Goal: Task Accomplishment & Management: Use online tool/utility

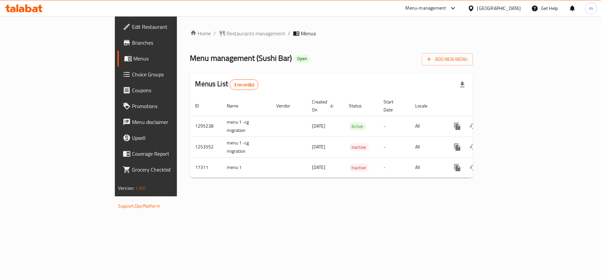
click at [117, 67] on link "Choice Groups" at bounding box center [166, 74] width 98 height 16
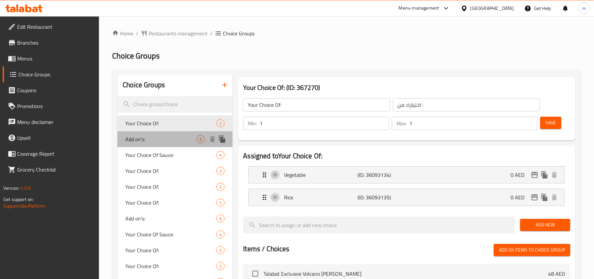
click at [164, 139] on span "Add on's:" at bounding box center [160, 139] width 71 height 8
type input "Add on's:"
type input "الاضافات:"
type input "0"
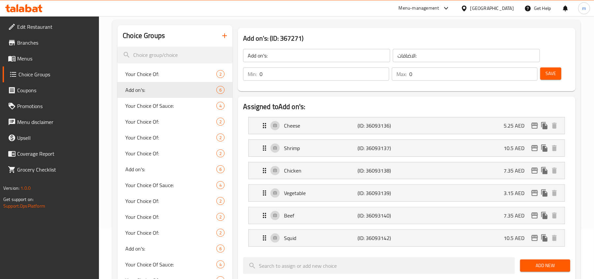
scroll to position [5, 0]
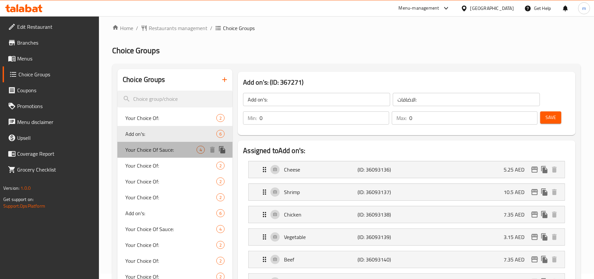
click at [152, 146] on span "Your Choice Of Sauce:" at bounding box center [160, 150] width 71 height 8
type input "Your Choice Of Sauce:"
type input "اختيارك من الصوص:"
type input "1"
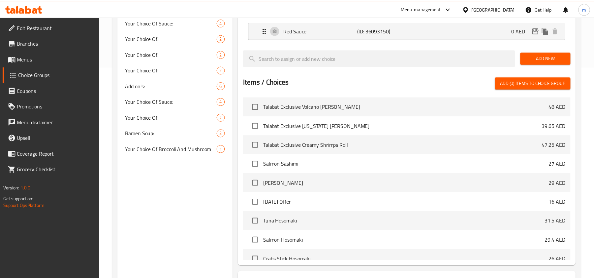
scroll to position [268, 0]
